Goal: Find specific page/section: Find specific page/section

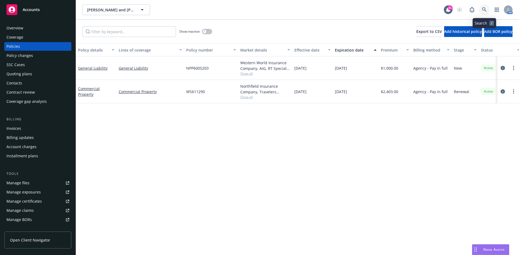
click at [481, 10] on link at bounding box center [484, 9] width 11 height 11
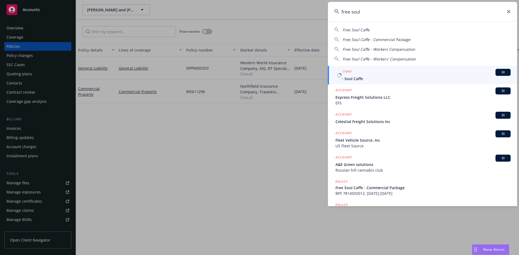
type input "free soul"
click at [339, 72] on h5 "ACCOUNT" at bounding box center [343, 72] width 16 height 6
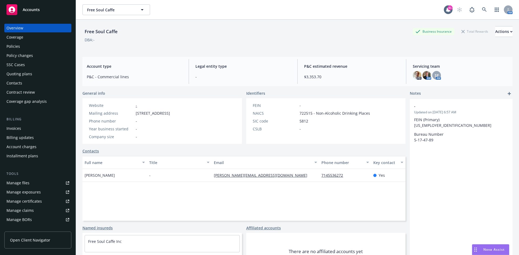
click at [33, 47] on div "Policies" at bounding box center [37, 46] width 63 height 9
